Goal: Transaction & Acquisition: Purchase product/service

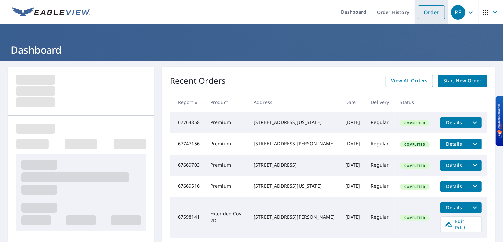
click at [418, 12] on link "Order" at bounding box center [431, 12] width 27 height 14
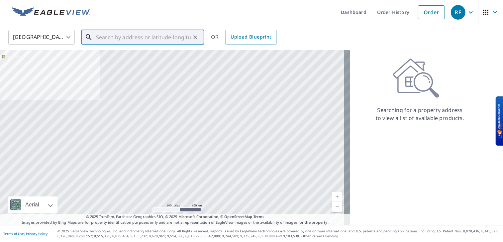
click at [132, 40] on input "text" at bounding box center [143, 37] width 95 height 19
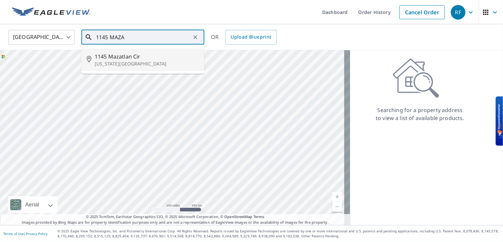
click at [133, 59] on span "1145 Mazatlan Cir" at bounding box center [147, 56] width 104 height 8
type input "[STREET_ADDRESS][US_STATE]"
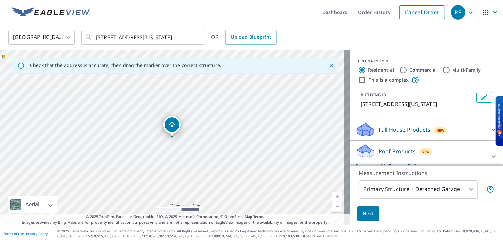
scroll to position [57, 0]
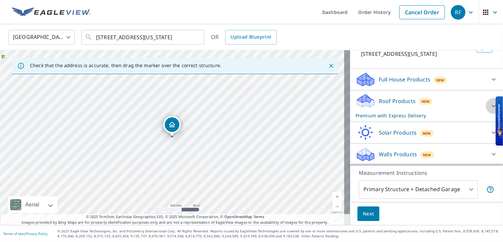
click at [490, 107] on icon at bounding box center [494, 106] width 8 height 8
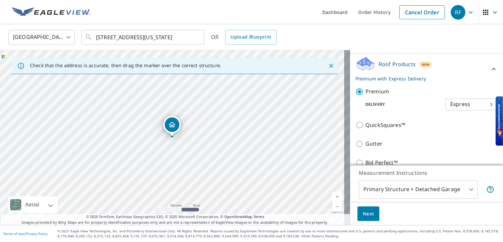
scroll to position [97, 0]
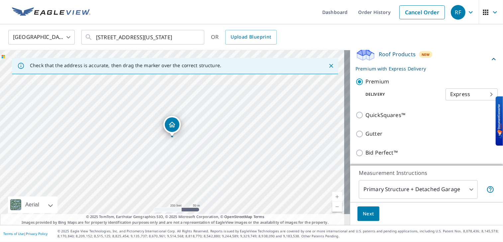
click at [450, 102] on body "RF RF Dashboard Order History Cancel Order RF [GEOGRAPHIC_DATA] [GEOGRAPHIC_DAT…" at bounding box center [251, 121] width 503 height 242
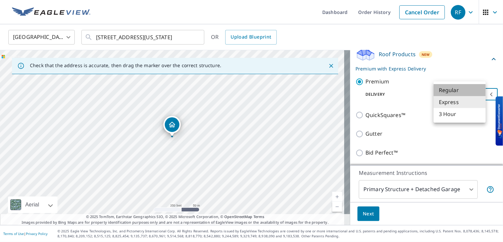
click at [449, 86] on li "Regular" at bounding box center [459, 90] width 52 height 12
type input "8"
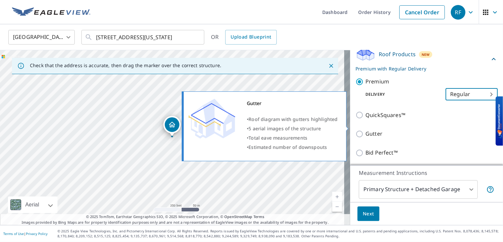
scroll to position [137, 0]
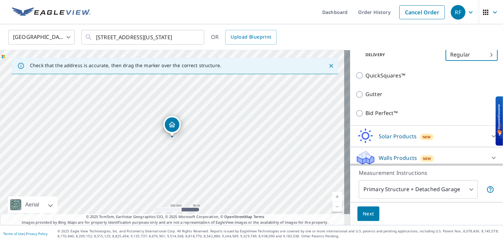
click at [363, 212] on span "Next" at bounding box center [368, 214] width 11 height 8
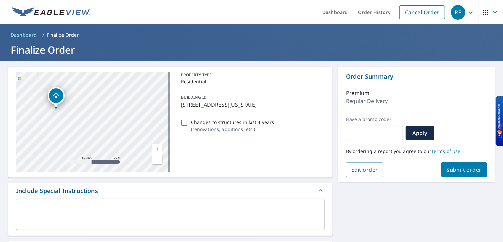
drag, startPoint x: 50, startPoint y: 105, endPoint x: 58, endPoint y: 125, distance: 21.7
click at [58, 125] on div "[STREET_ADDRESS][US_STATE]" at bounding box center [93, 122] width 154 height 100
drag, startPoint x: 76, startPoint y: 111, endPoint x: 79, endPoint y: 120, distance: 9.8
click at [79, 120] on div "[STREET_ADDRESS][US_STATE]" at bounding box center [93, 122] width 154 height 100
click at [457, 168] on span "Submit order" at bounding box center [464, 169] width 36 height 7
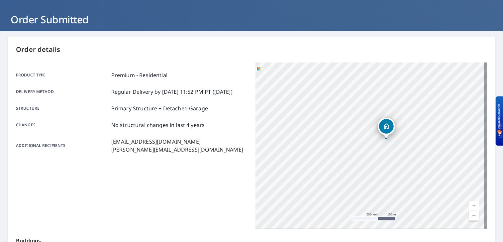
scroll to position [30, 0]
